Goal: Navigation & Orientation: Find specific page/section

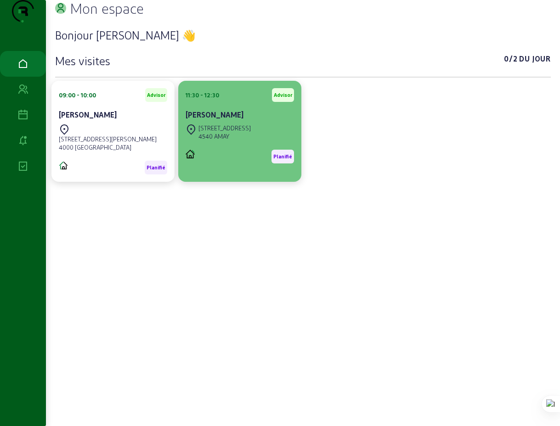
click at [236, 119] on cam-card-title "[PERSON_NAME]" at bounding box center [215, 114] width 58 height 9
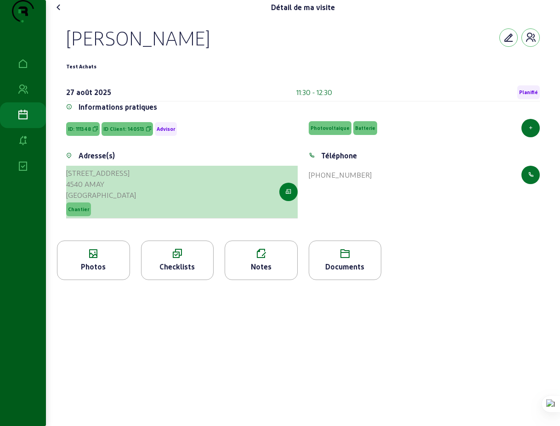
click at [290, 196] on icon "button" at bounding box center [288, 192] width 6 height 8
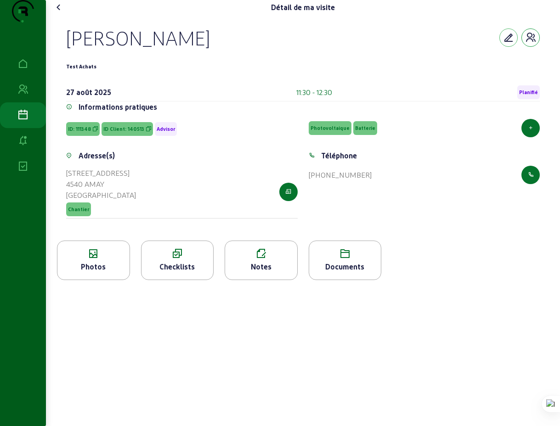
click at [531, 43] on icon "button" at bounding box center [530, 37] width 11 height 11
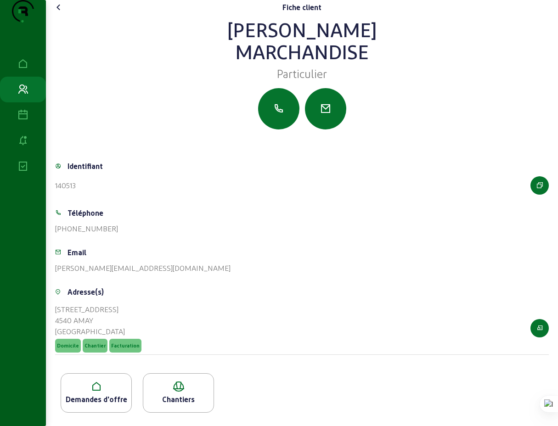
scroll to position [16, 0]
click at [105, 395] on div "Demandes d'offre" at bounding box center [96, 392] width 71 height 39
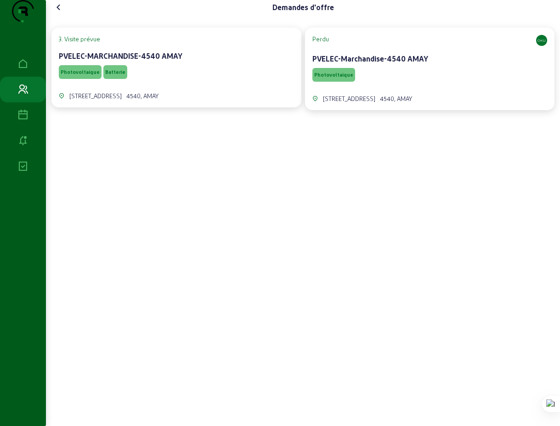
click at [340, 63] on cam-card-title "PVELEC-Marchandise-4540 AMAY" at bounding box center [370, 58] width 116 height 9
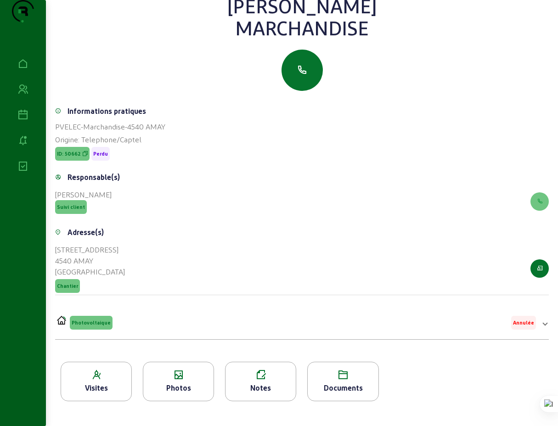
scroll to position [117, 0]
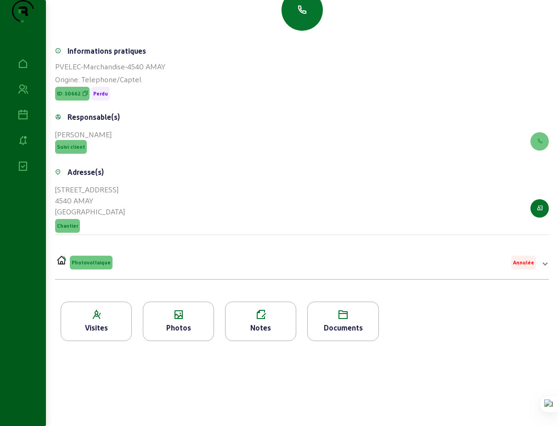
click at [101, 321] on div "Visites" at bounding box center [96, 321] width 71 height 39
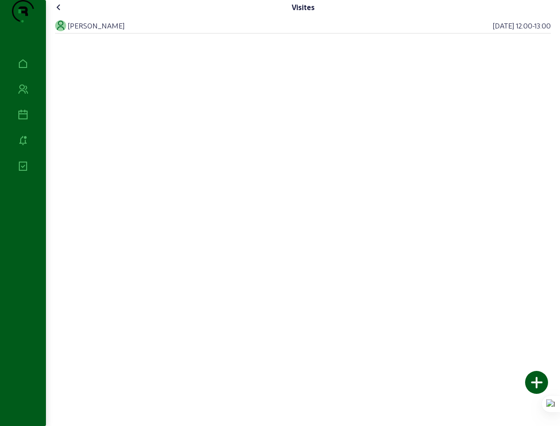
click at [62, 13] on icon at bounding box center [58, 7] width 11 height 11
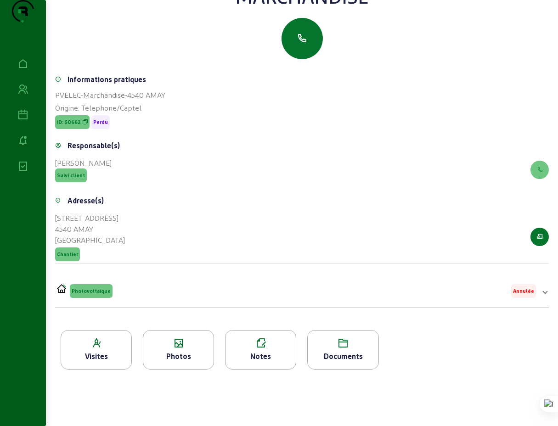
scroll to position [117, 0]
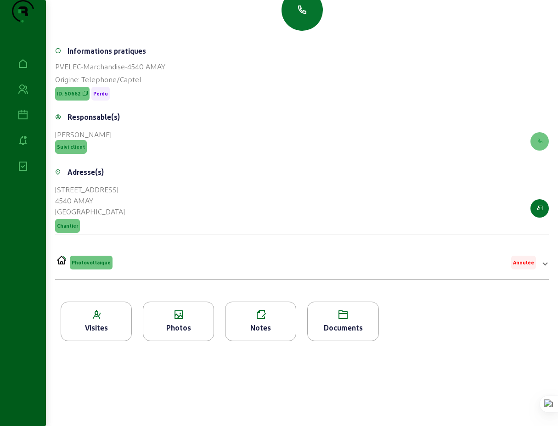
click at [182, 326] on div "Photos" at bounding box center [178, 327] width 70 height 11
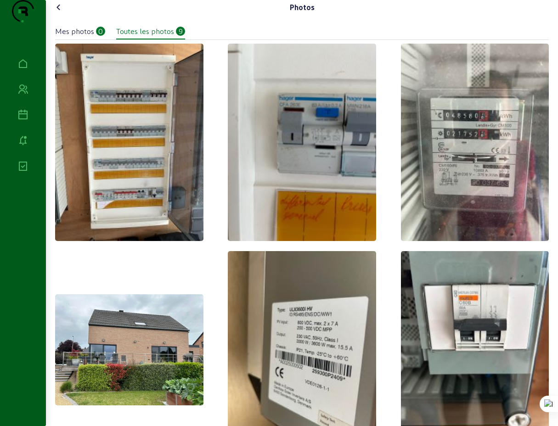
click at [61, 13] on icon at bounding box center [58, 7] width 11 height 11
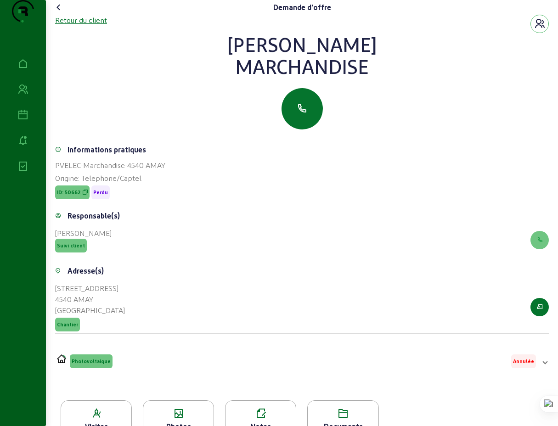
click at [75, 26] on div "Retour du client" at bounding box center [81, 20] width 52 height 11
click at [61, 13] on icon at bounding box center [58, 7] width 11 height 11
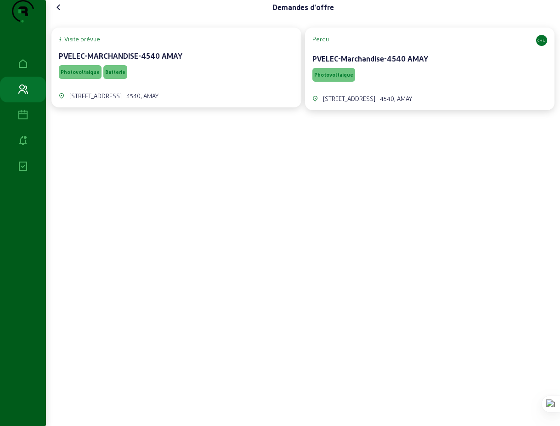
click at [133, 62] on div "PVELEC-MARCHANDISE-4540 AMAY" at bounding box center [176, 56] width 235 height 11
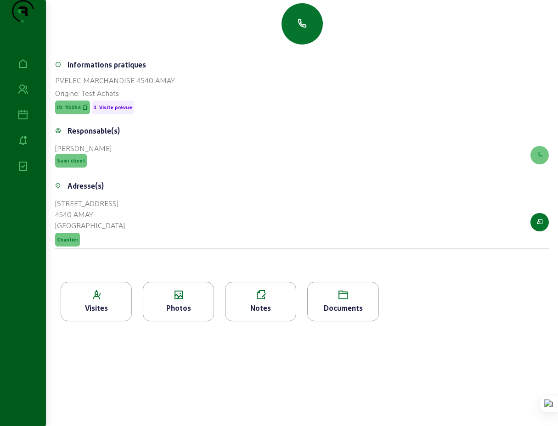
scroll to position [117, 0]
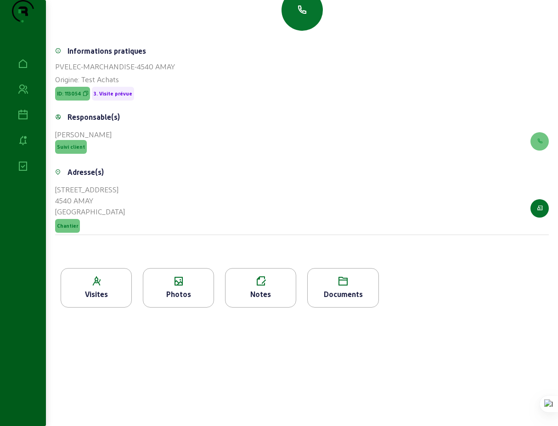
click at [191, 288] on div "Photos" at bounding box center [178, 287] width 71 height 39
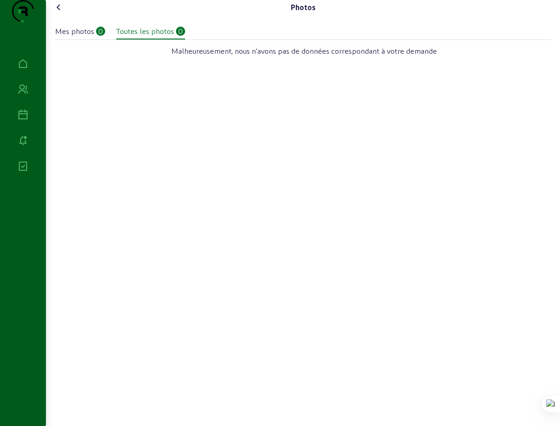
click at [62, 13] on icon at bounding box center [58, 7] width 11 height 11
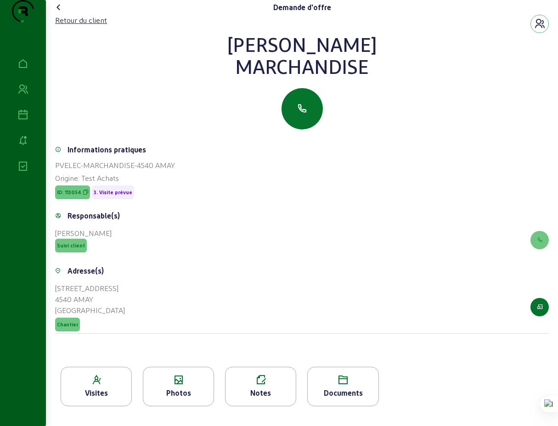
click at [60, 13] on icon at bounding box center [58, 7] width 11 height 11
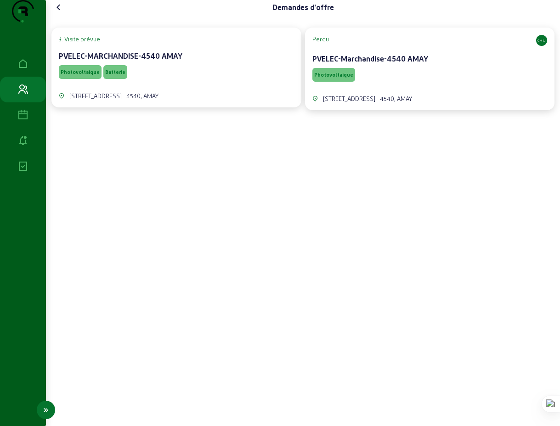
click at [21, 121] on icon at bounding box center [22, 115] width 11 height 11
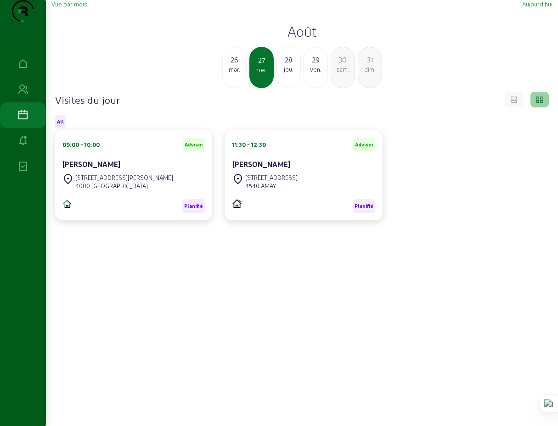
click at [231, 65] on div "26" at bounding box center [234, 59] width 23 height 11
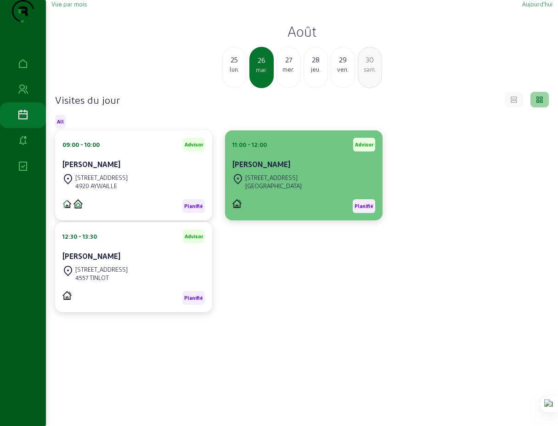
click at [266, 169] on cam-card-title "FRANCIS MARTINY-FRYNS" at bounding box center [261, 164] width 58 height 9
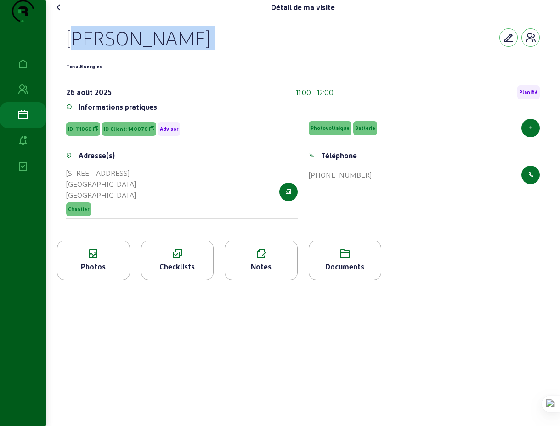
drag, startPoint x: 66, startPoint y: 59, endPoint x: 289, endPoint y: 67, distance: 222.9
click at [290, 68] on div "FRANCIS MARTINY-FRYNS TotalEnergies 26 août 2025 11:00 - 12:00 Planifié Informa…" at bounding box center [302, 128] width 495 height 226
copy div "FRANCIS MARTINY-FRYNS"
click at [61, 13] on icon at bounding box center [58, 7] width 11 height 11
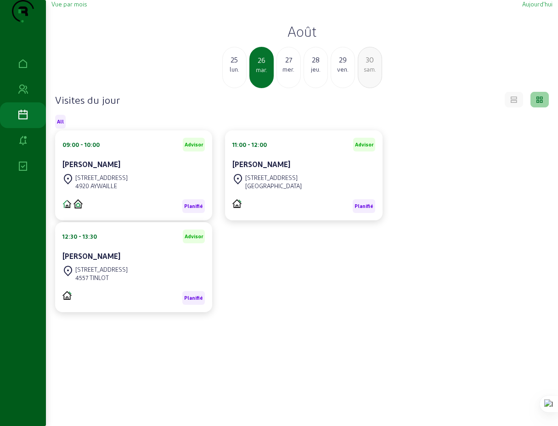
click at [287, 65] on div "27" at bounding box center [288, 59] width 23 height 11
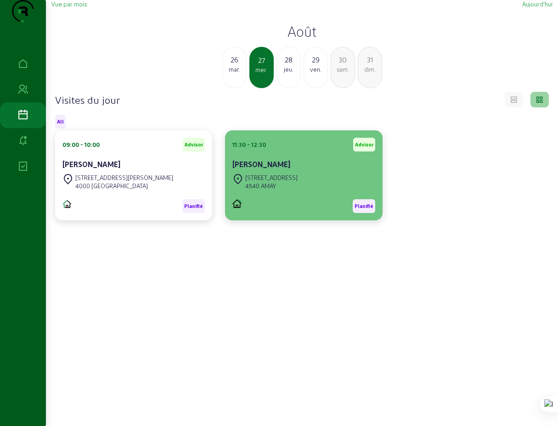
click at [253, 169] on cam-card-title "DIDIER MARCHANDISE" at bounding box center [261, 164] width 58 height 9
